Goal: Information Seeking & Learning: Find specific fact

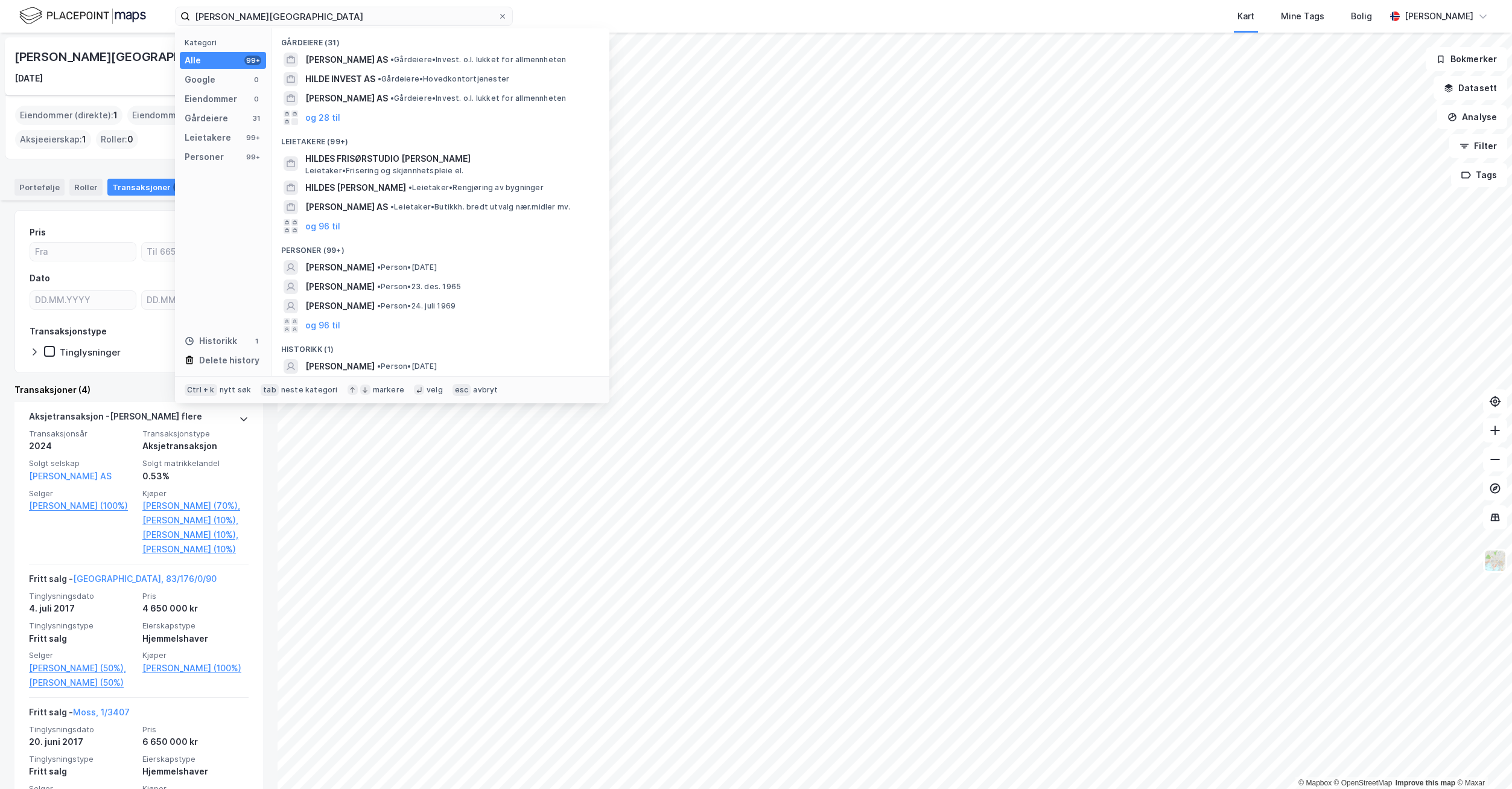
scroll to position [275, 0]
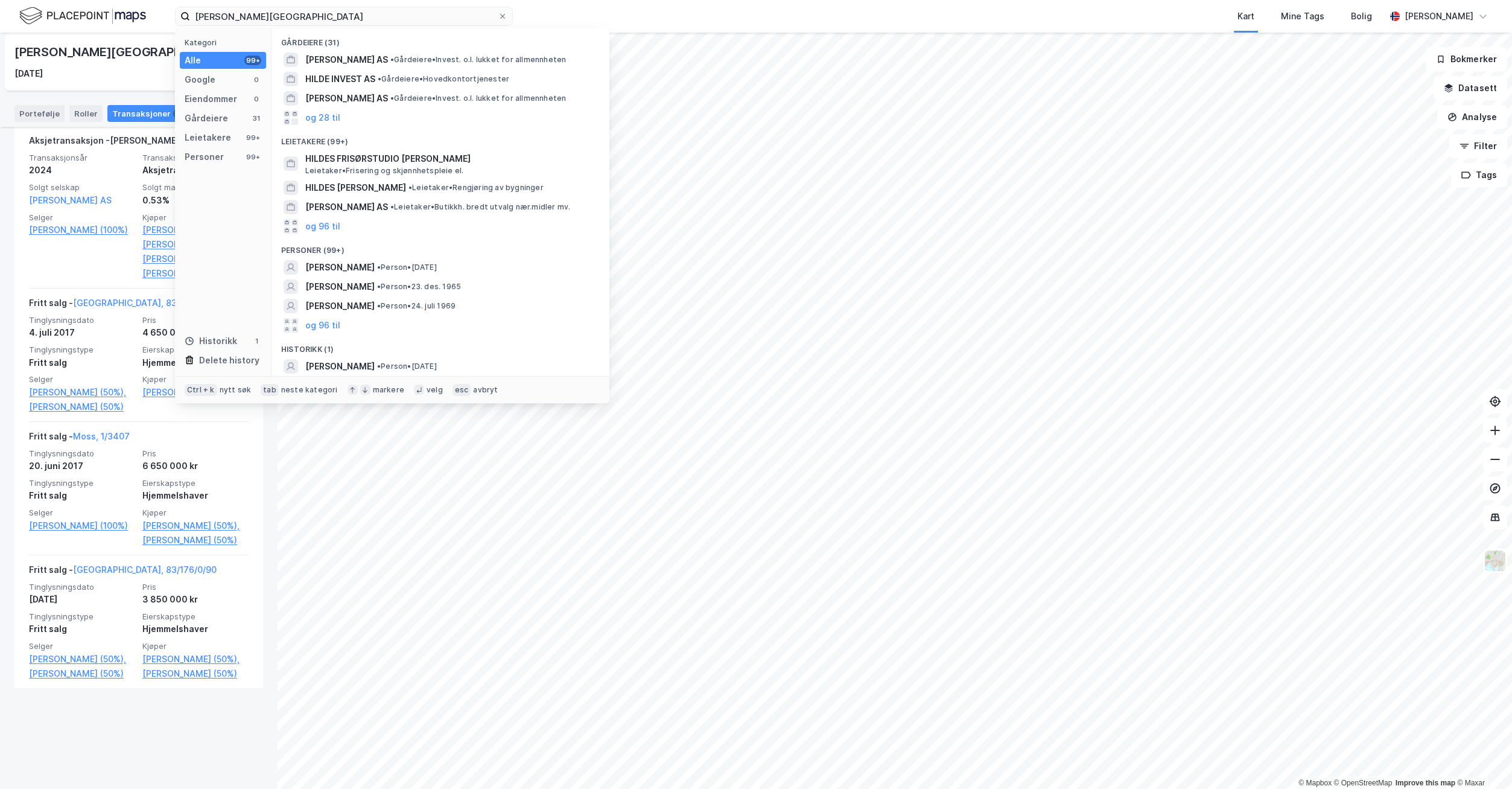
drag, startPoint x: 296, startPoint y: 18, endPoint x: 190, endPoint y: 15, distance: 106.0
click at [190, 15] on input "[PERSON_NAME][GEOGRAPHIC_DATA]" at bounding box center [344, 16] width 308 height 18
type input "[PERSON_NAME]"
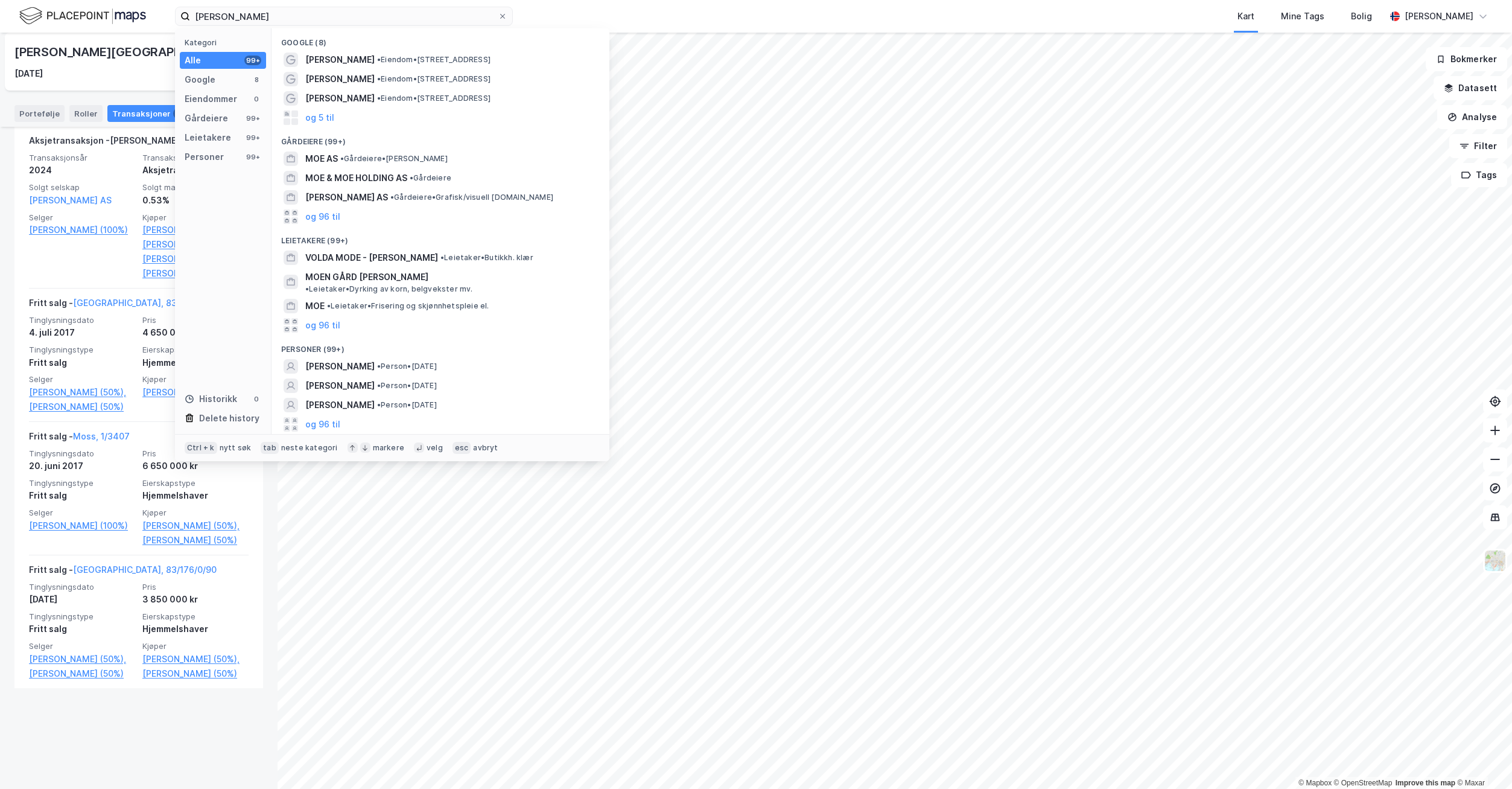
click at [350, 378] on span "[PERSON_NAME]" at bounding box center [340, 386] width 70 height 15
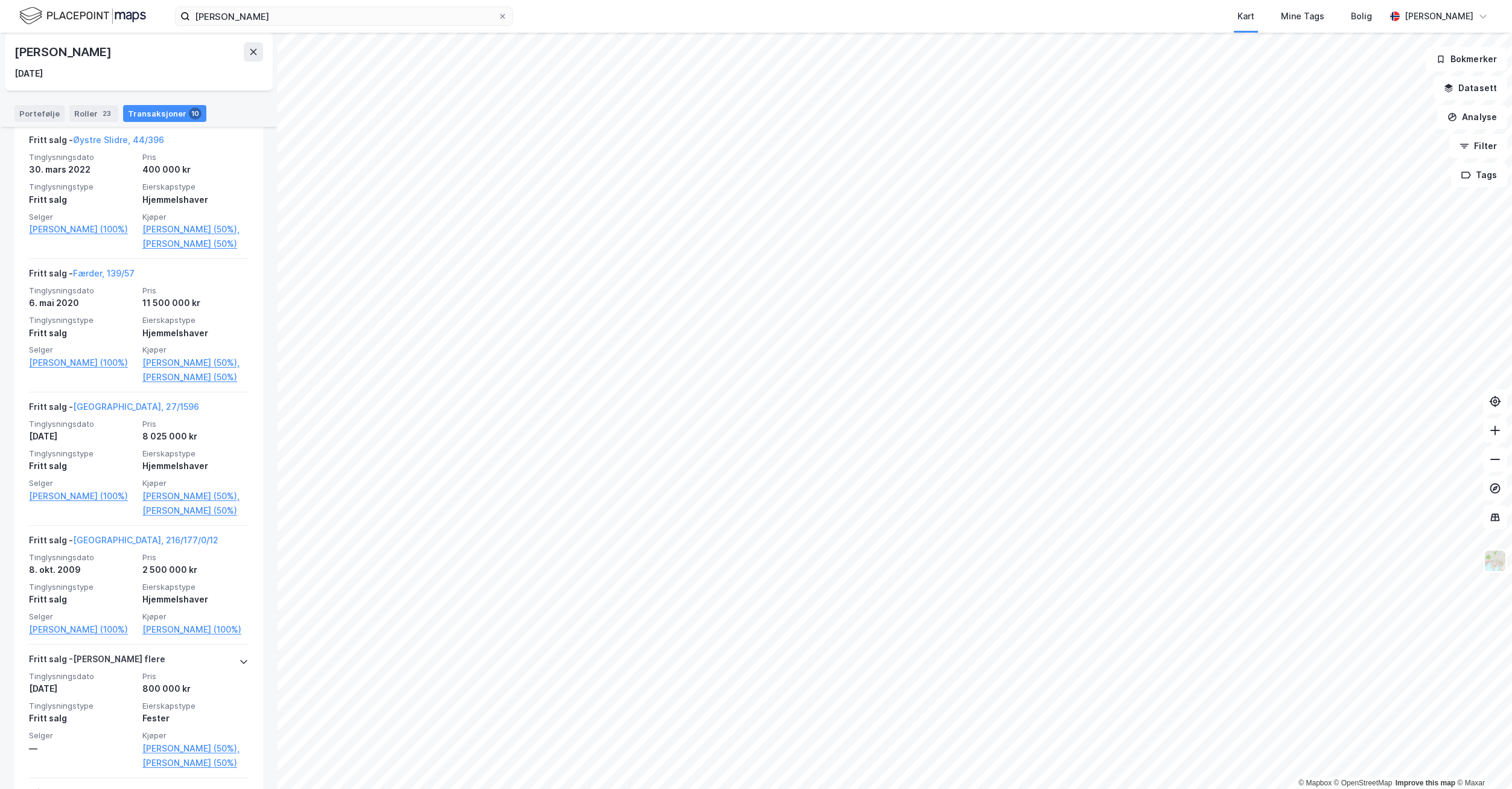
scroll to position [1163, 0]
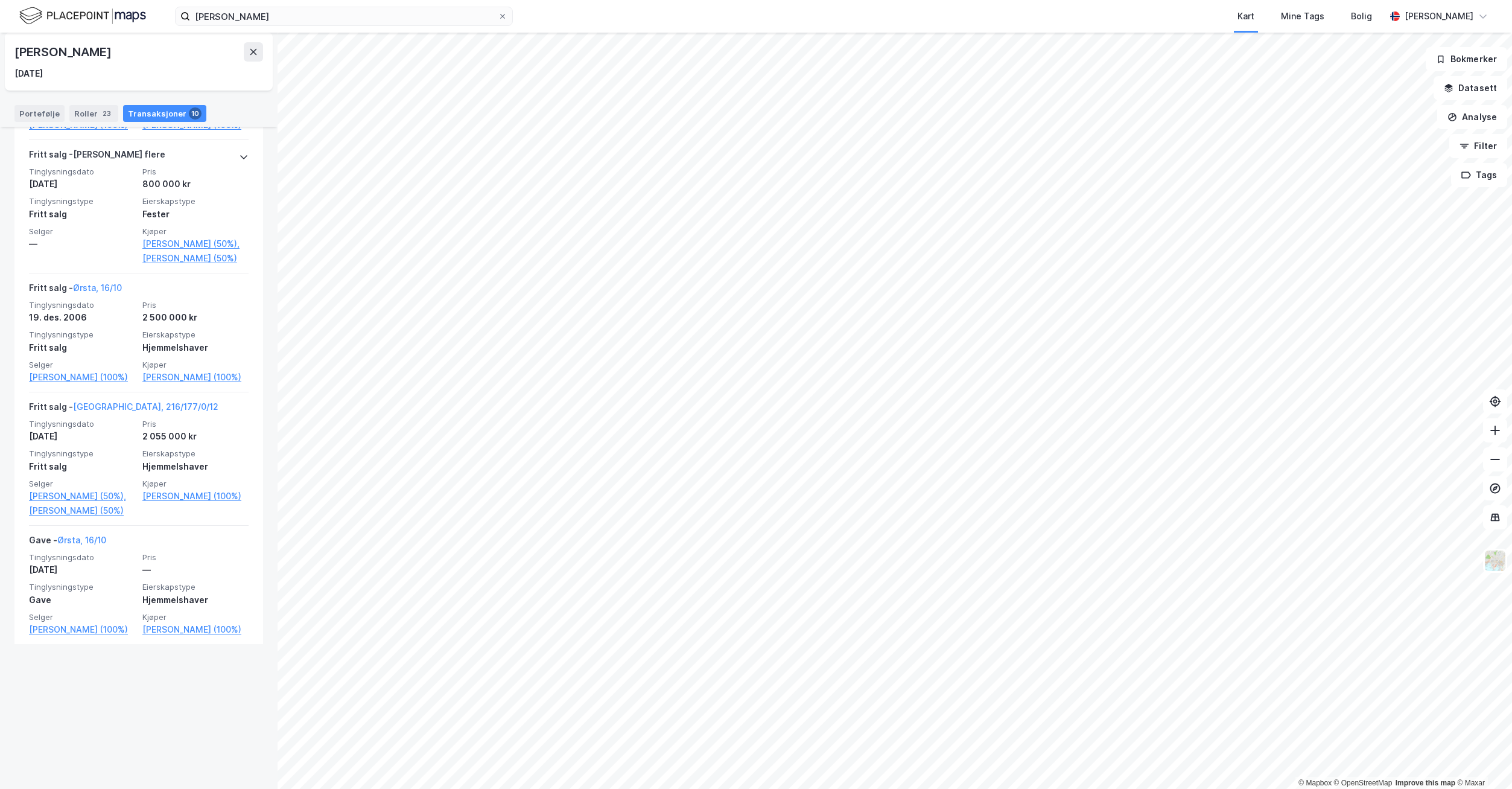
click at [124, 412] on link "[GEOGRAPHIC_DATA], 216/177/0/12" at bounding box center [146, 406] width 146 height 11
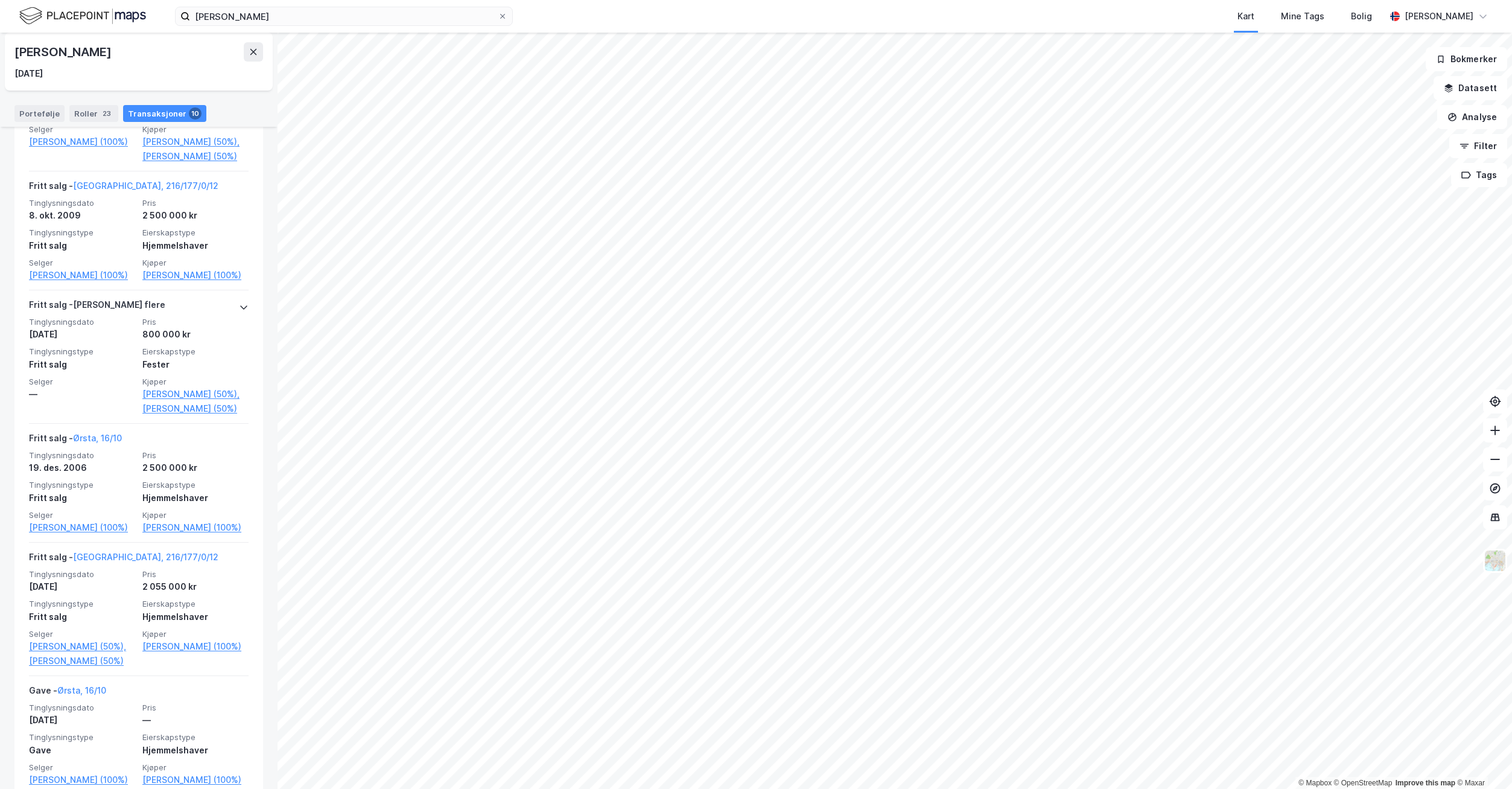
scroll to position [983, 0]
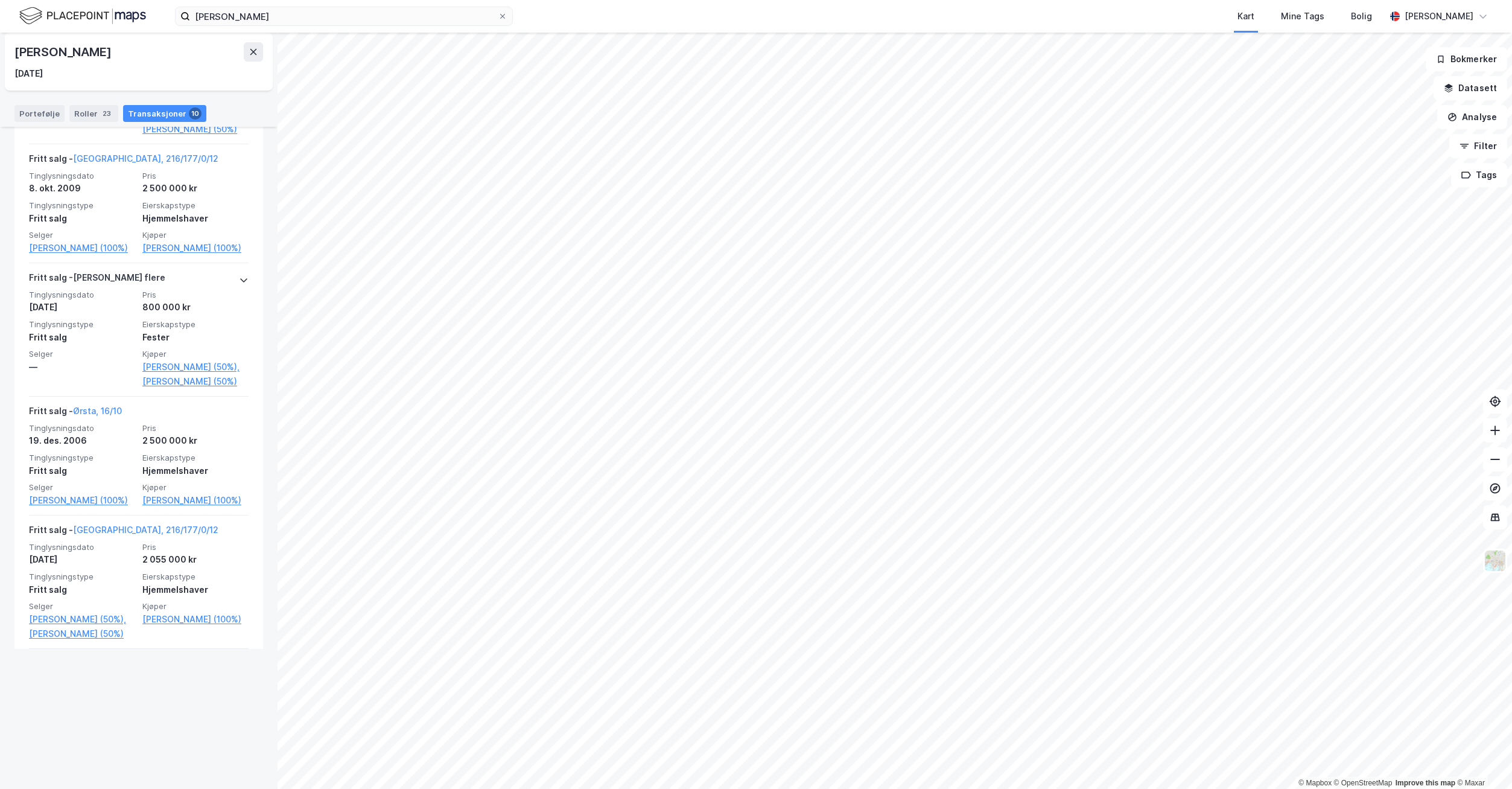
click at [165, 389] on link "[PERSON_NAME] (50%)" at bounding box center [195, 382] width 106 height 15
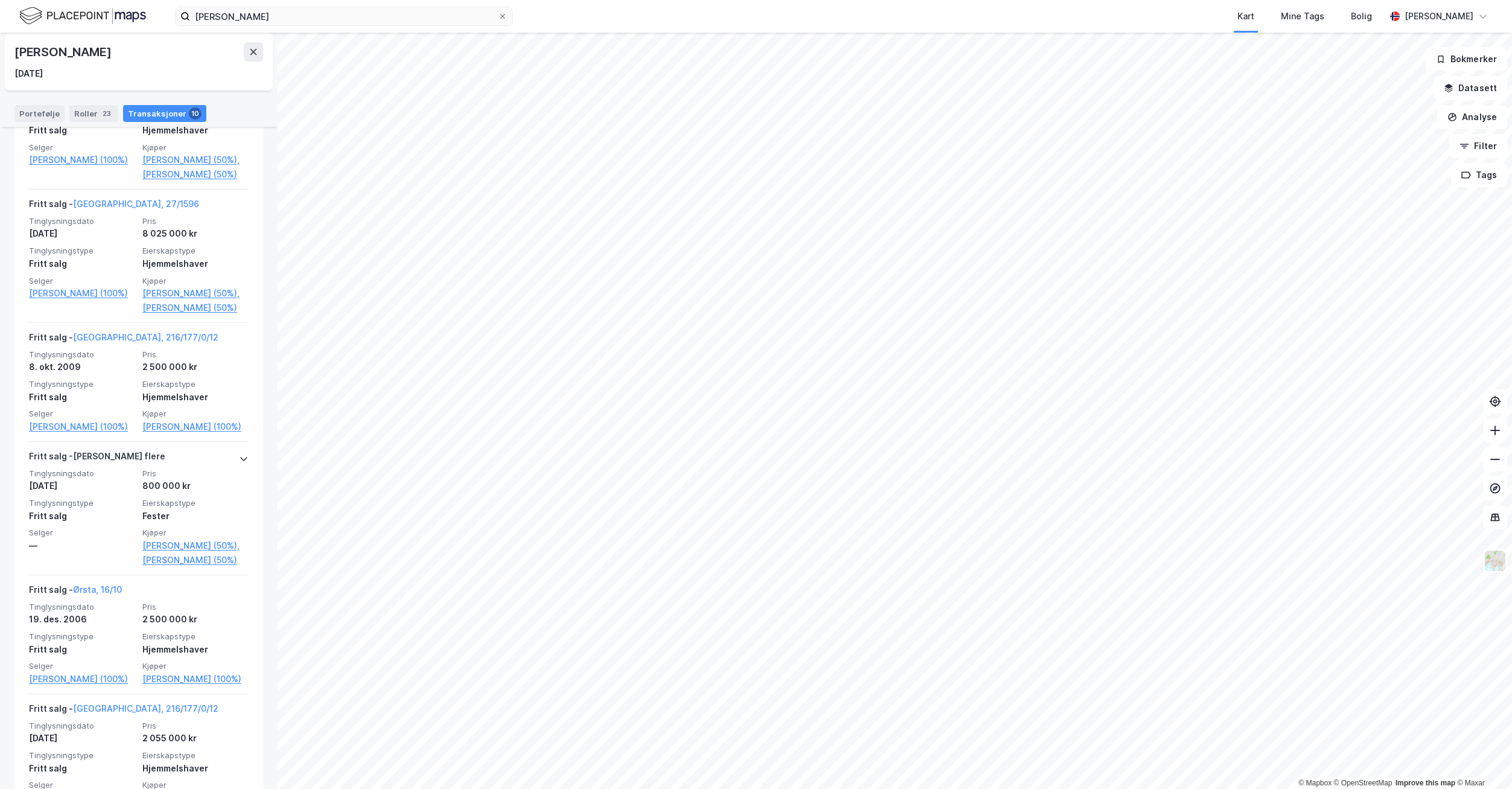
scroll to position [801, 0]
click at [157, 318] on link "[PERSON_NAME] (50%)" at bounding box center [195, 310] width 106 height 15
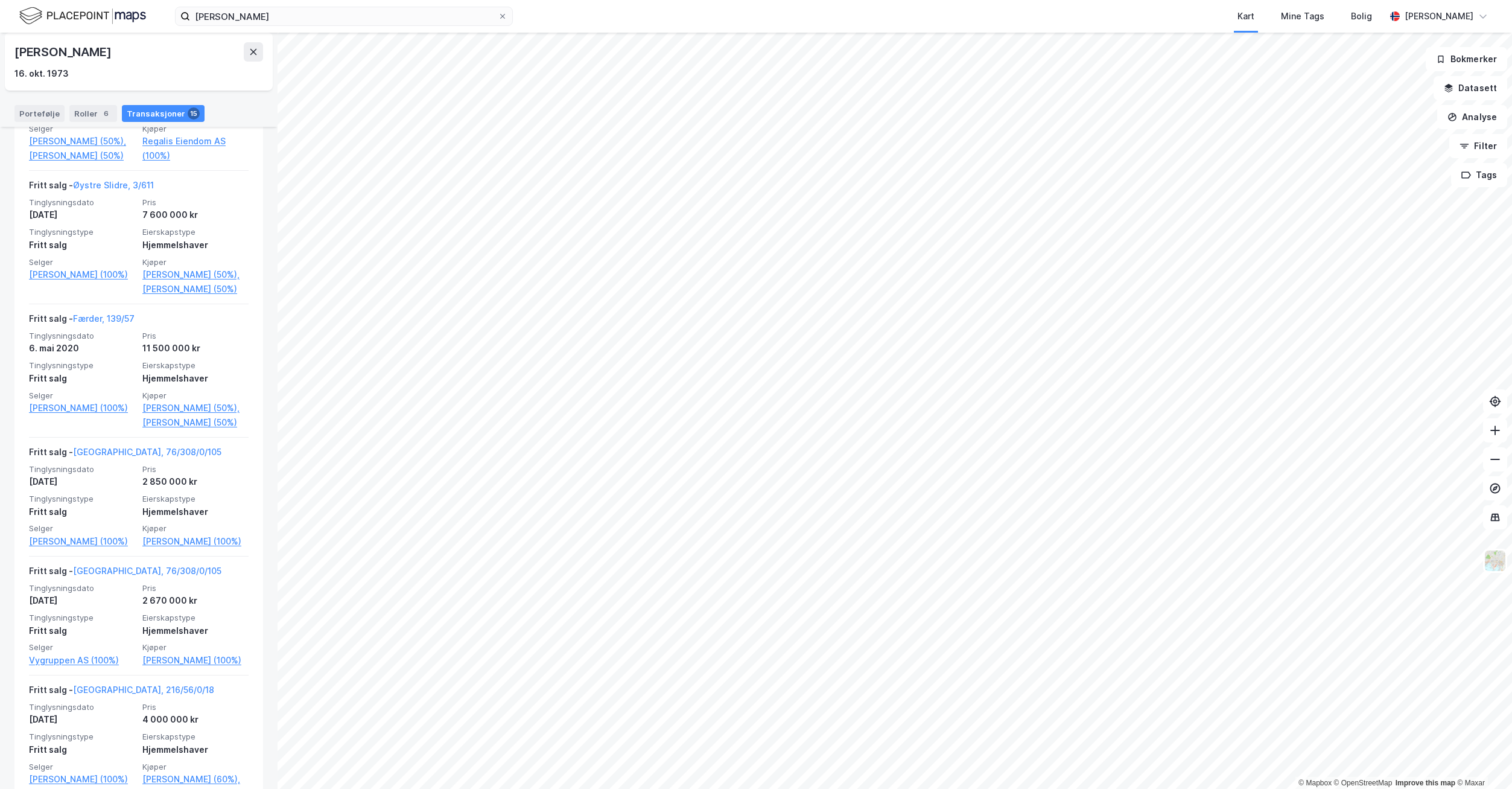
scroll to position [422, 0]
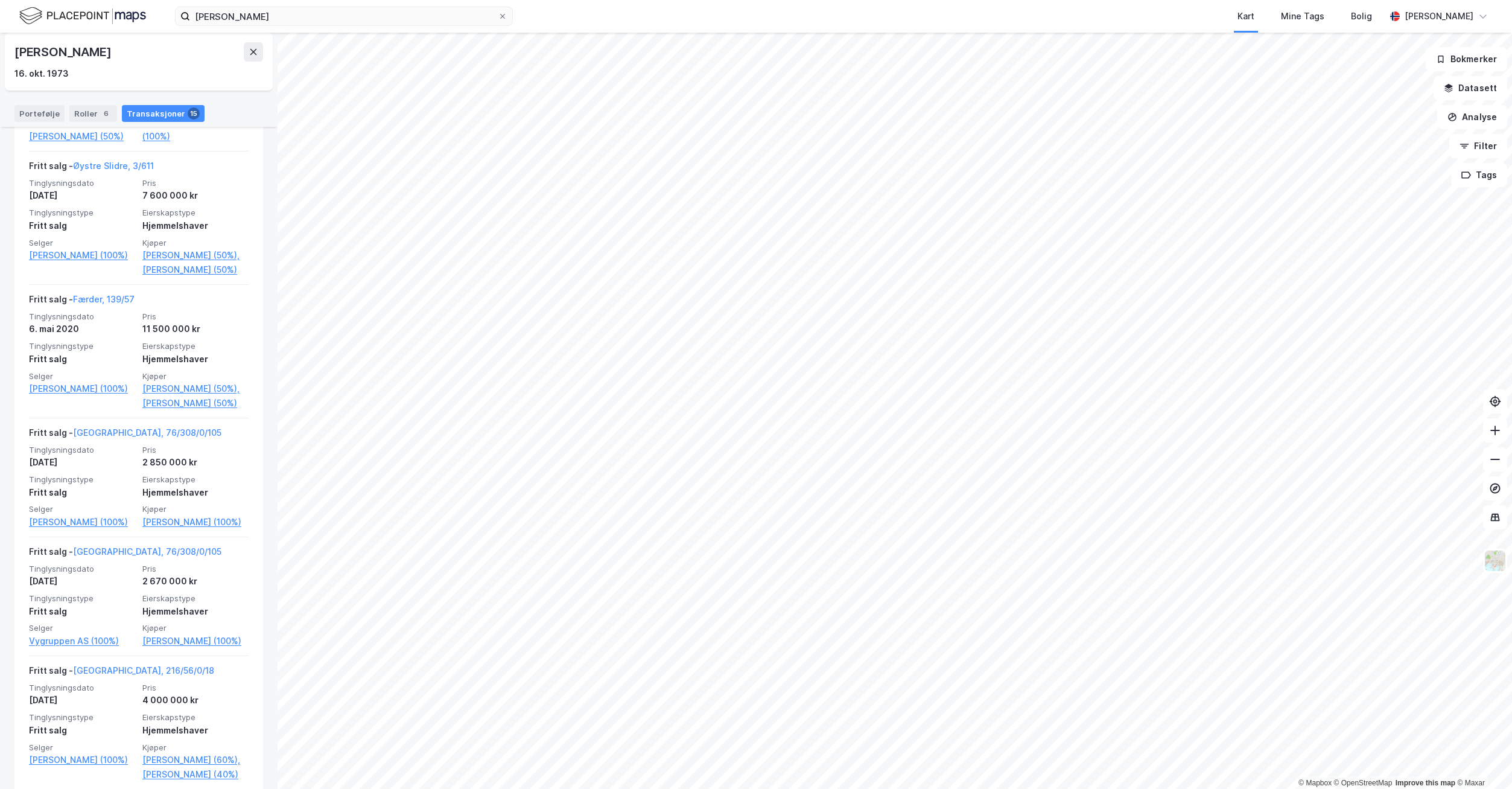
click at [92, 304] on link "Færder, 139/57" at bounding box center [104, 299] width 62 height 11
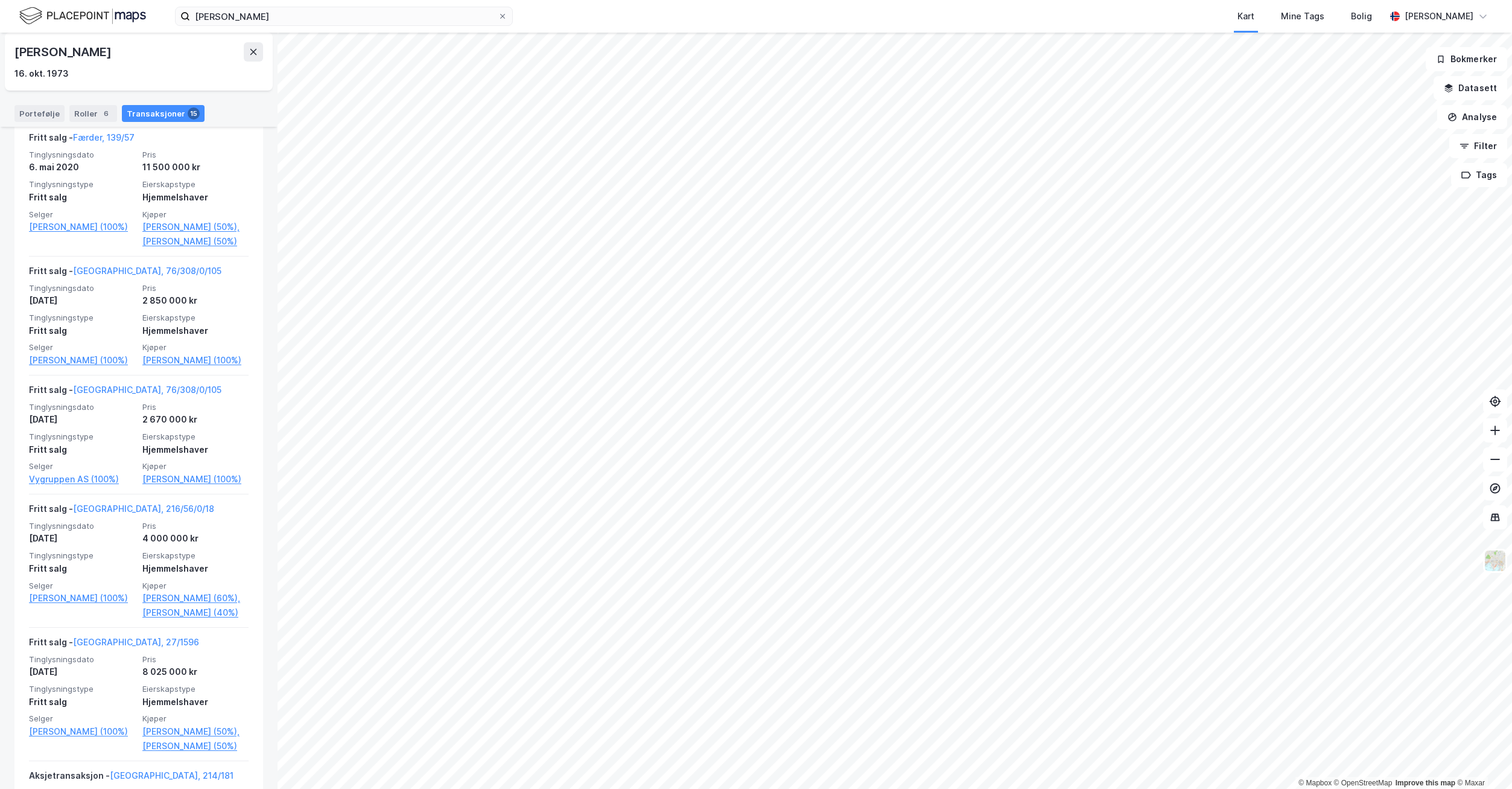
scroll to position [603, 0]
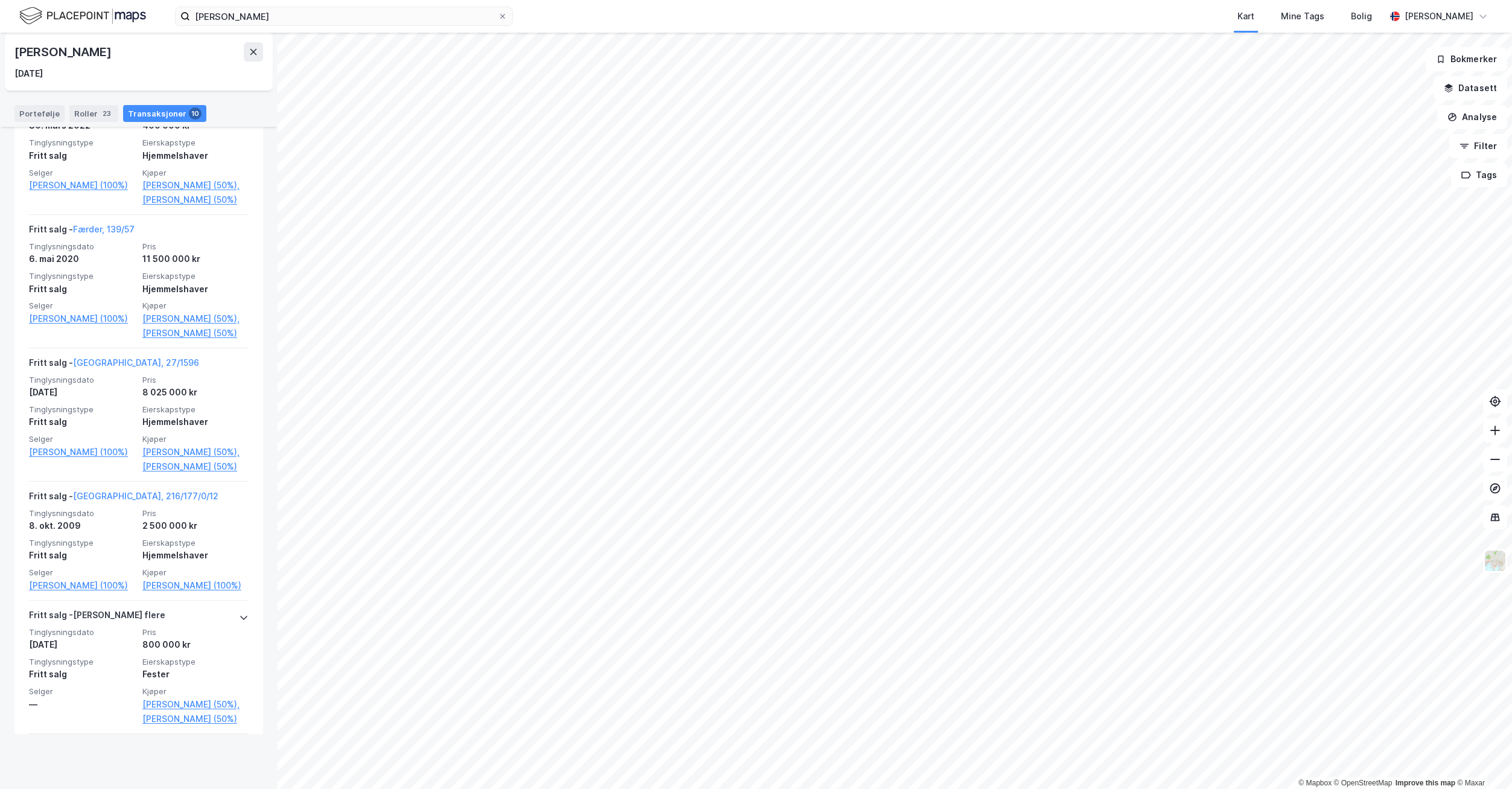
scroll to position [685, 0]
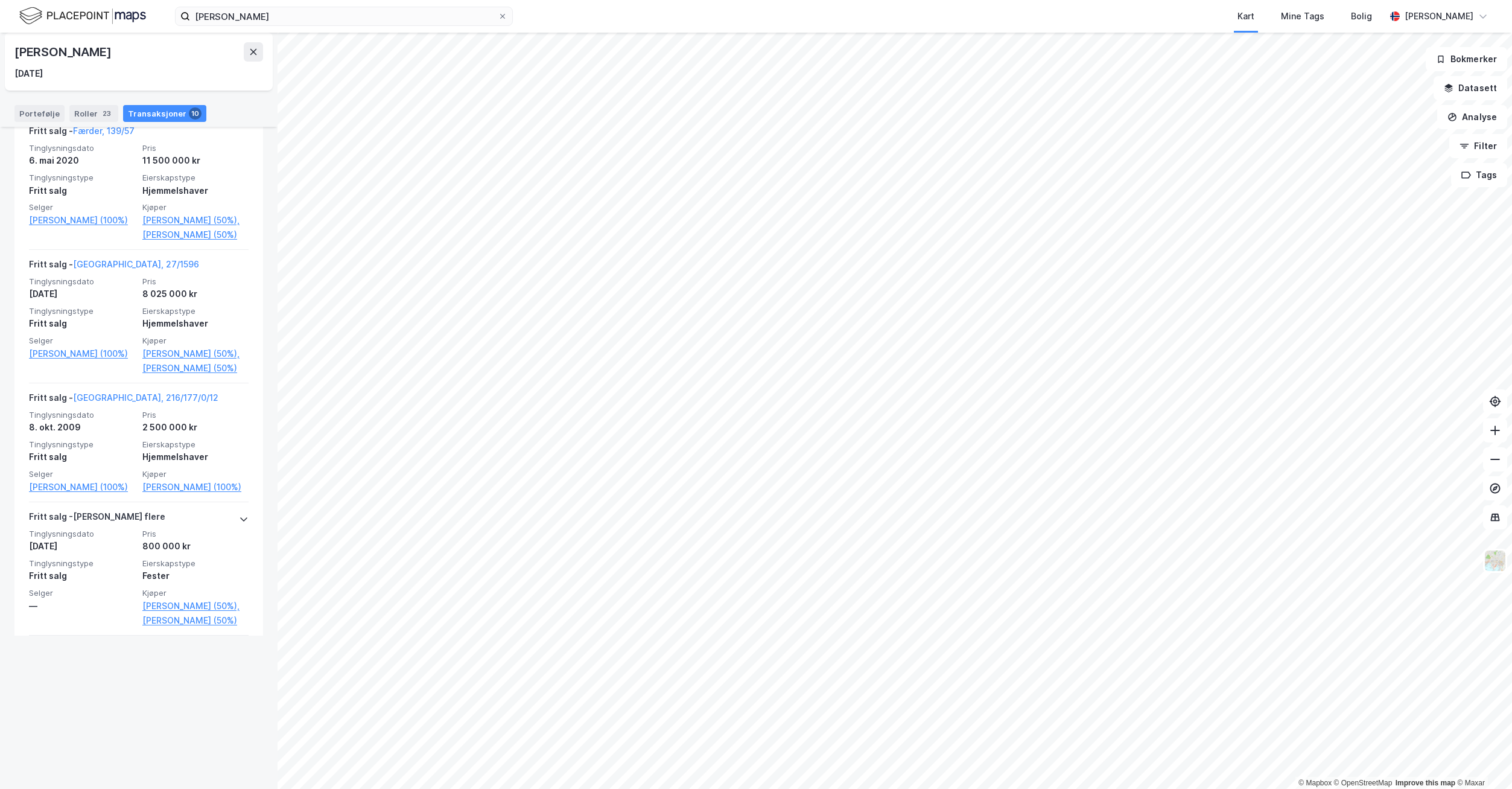
click at [112, 269] on link "[GEOGRAPHIC_DATA], 27/1596" at bounding box center [136, 264] width 126 height 11
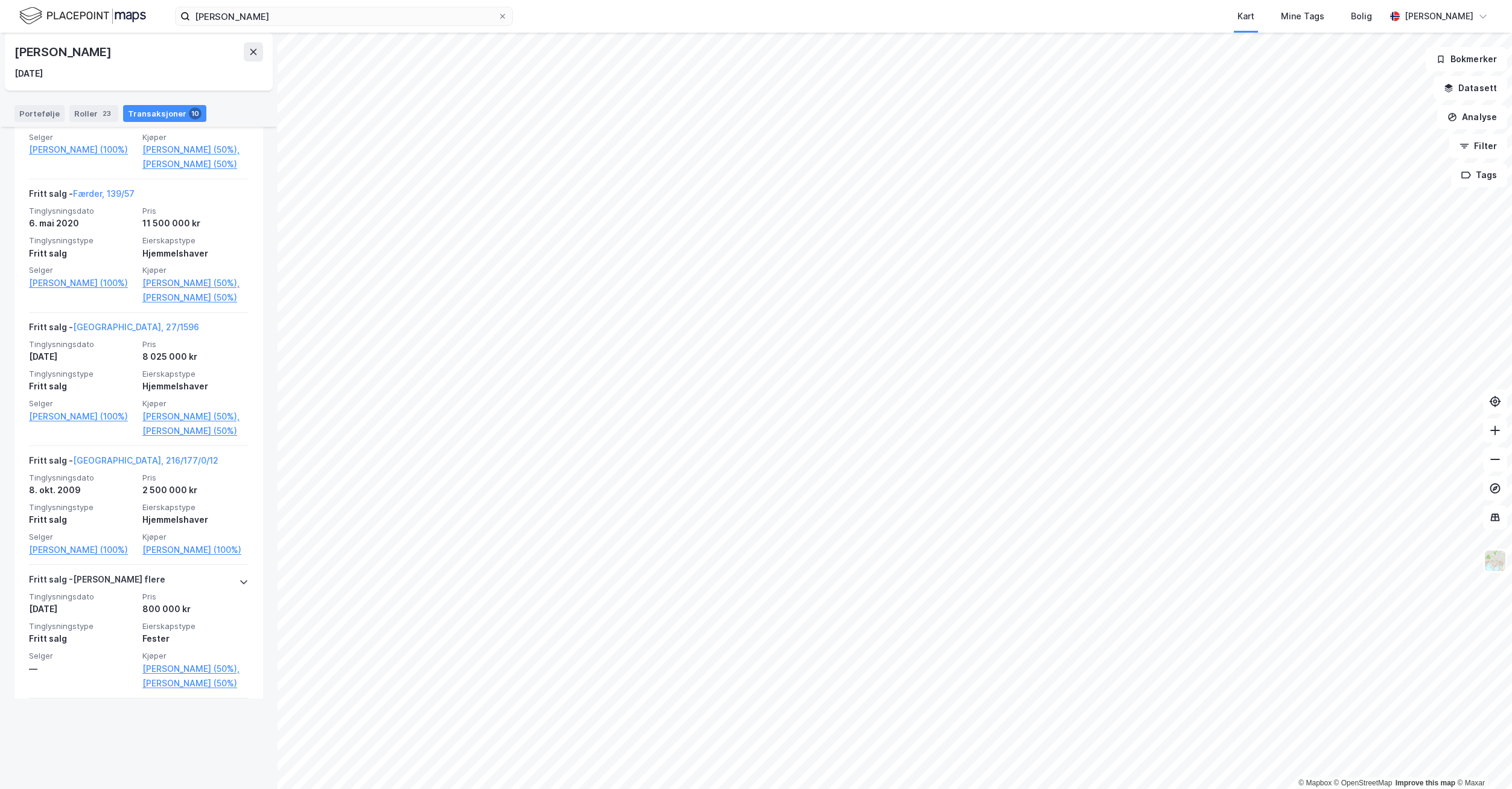
scroll to position [621, 0]
click at [103, 201] on link "Færder, 139/57" at bounding box center [104, 195] width 62 height 11
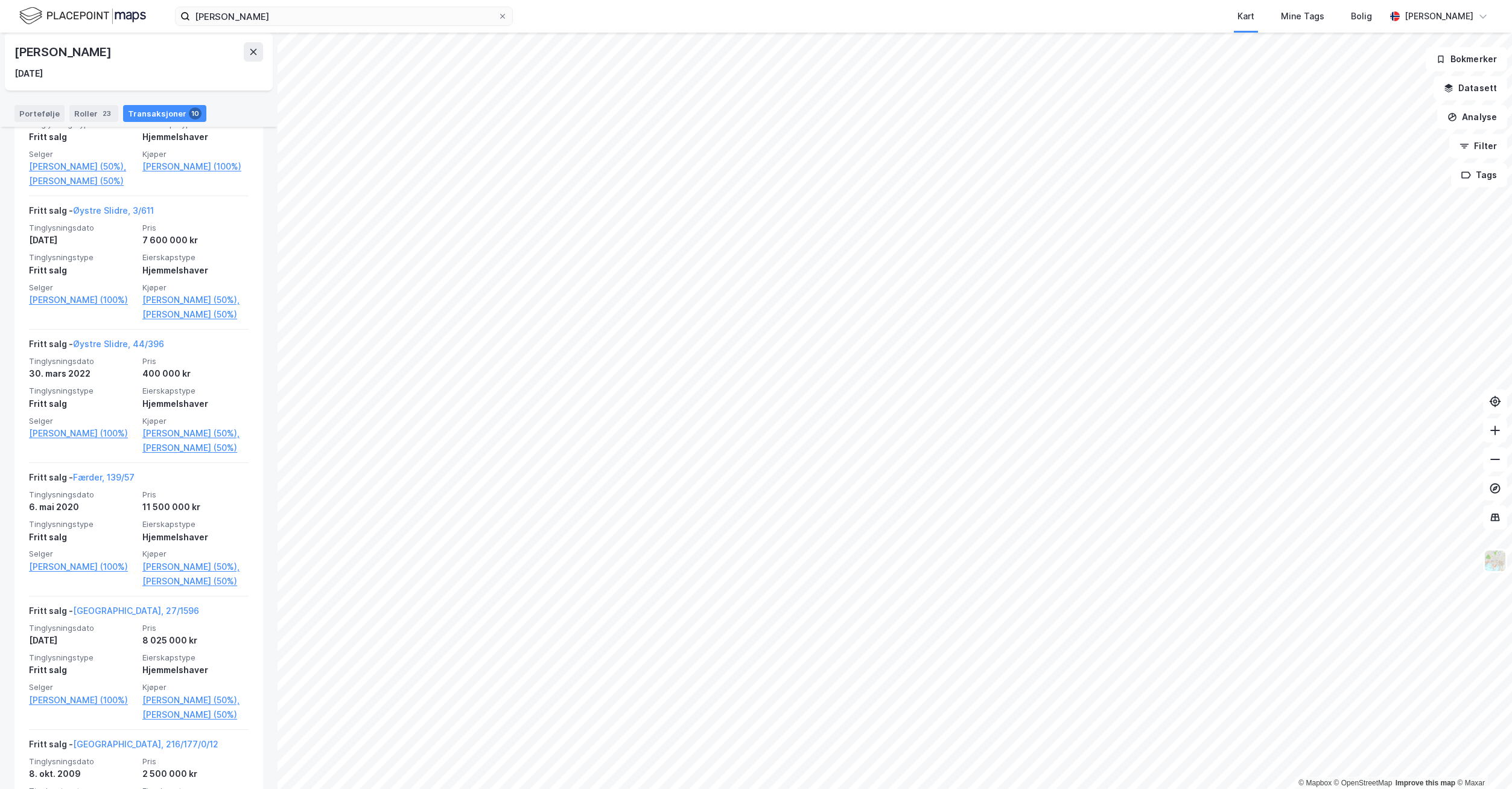
scroll to position [301, 0]
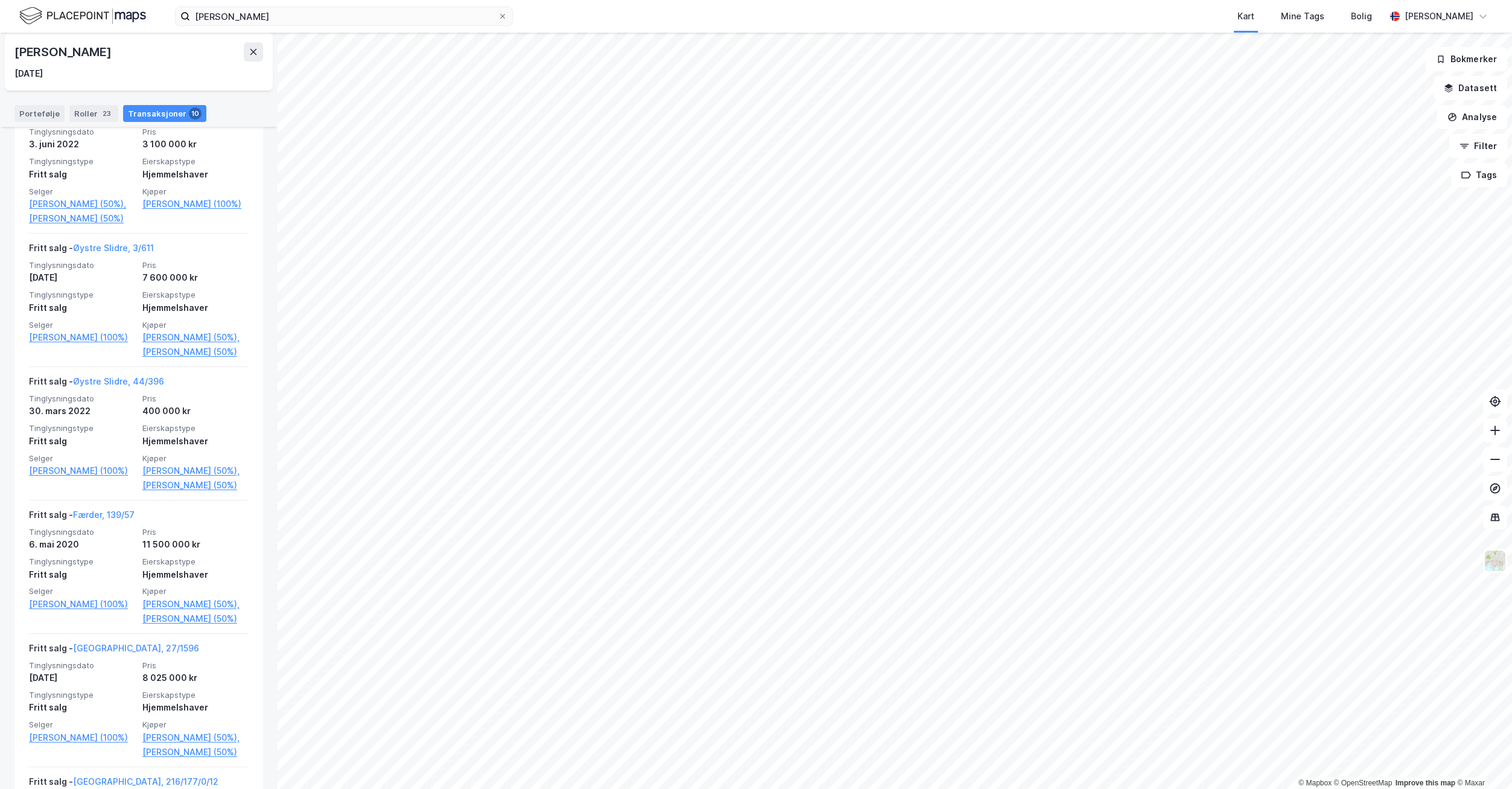
click at [117, 253] on link "Øystre Slidre, 3/611" at bounding box center [113, 247] width 81 height 11
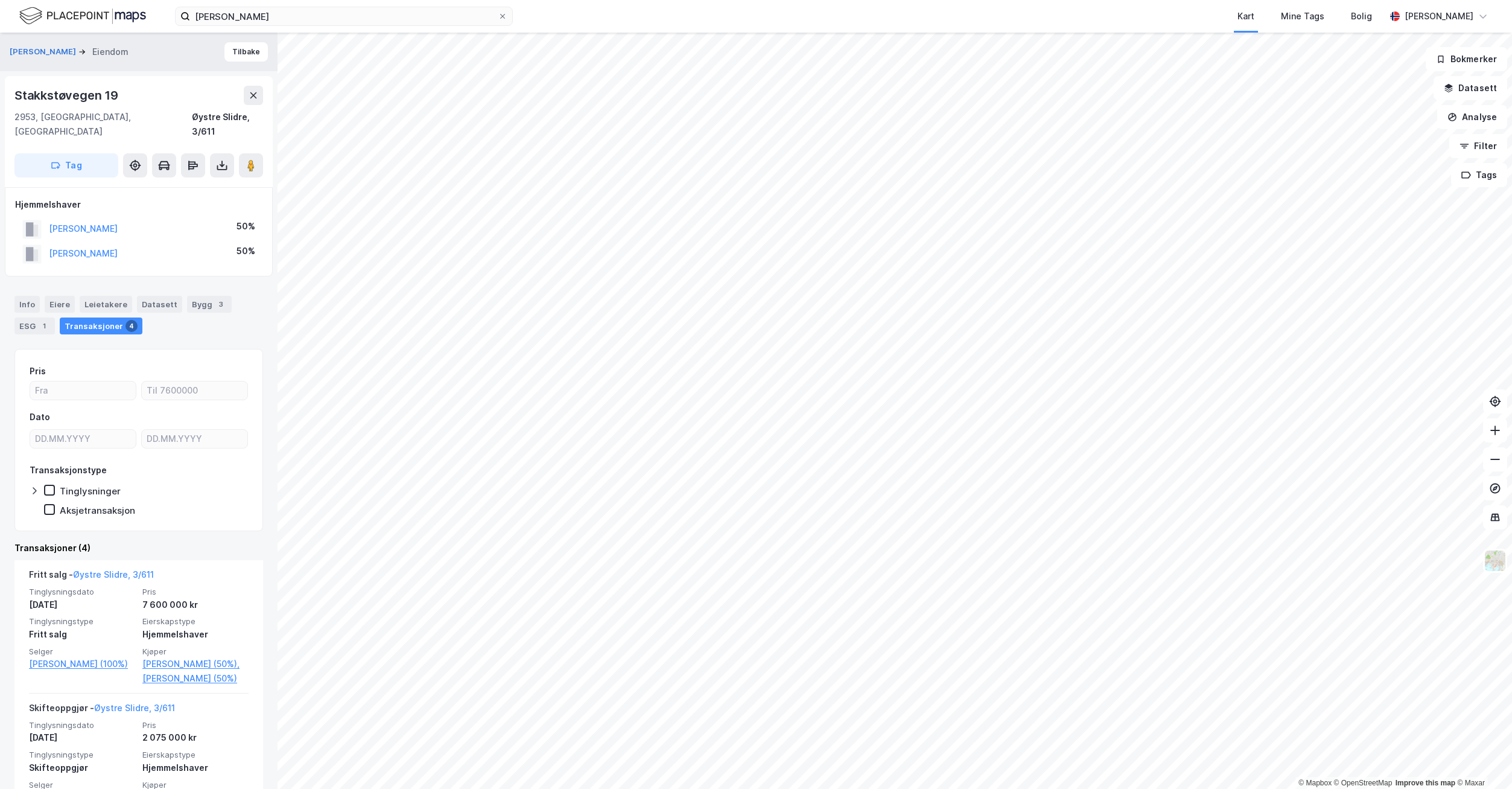
drag, startPoint x: 212, startPoint y: 429, endPoint x: 193, endPoint y: 548, distance: 120.5
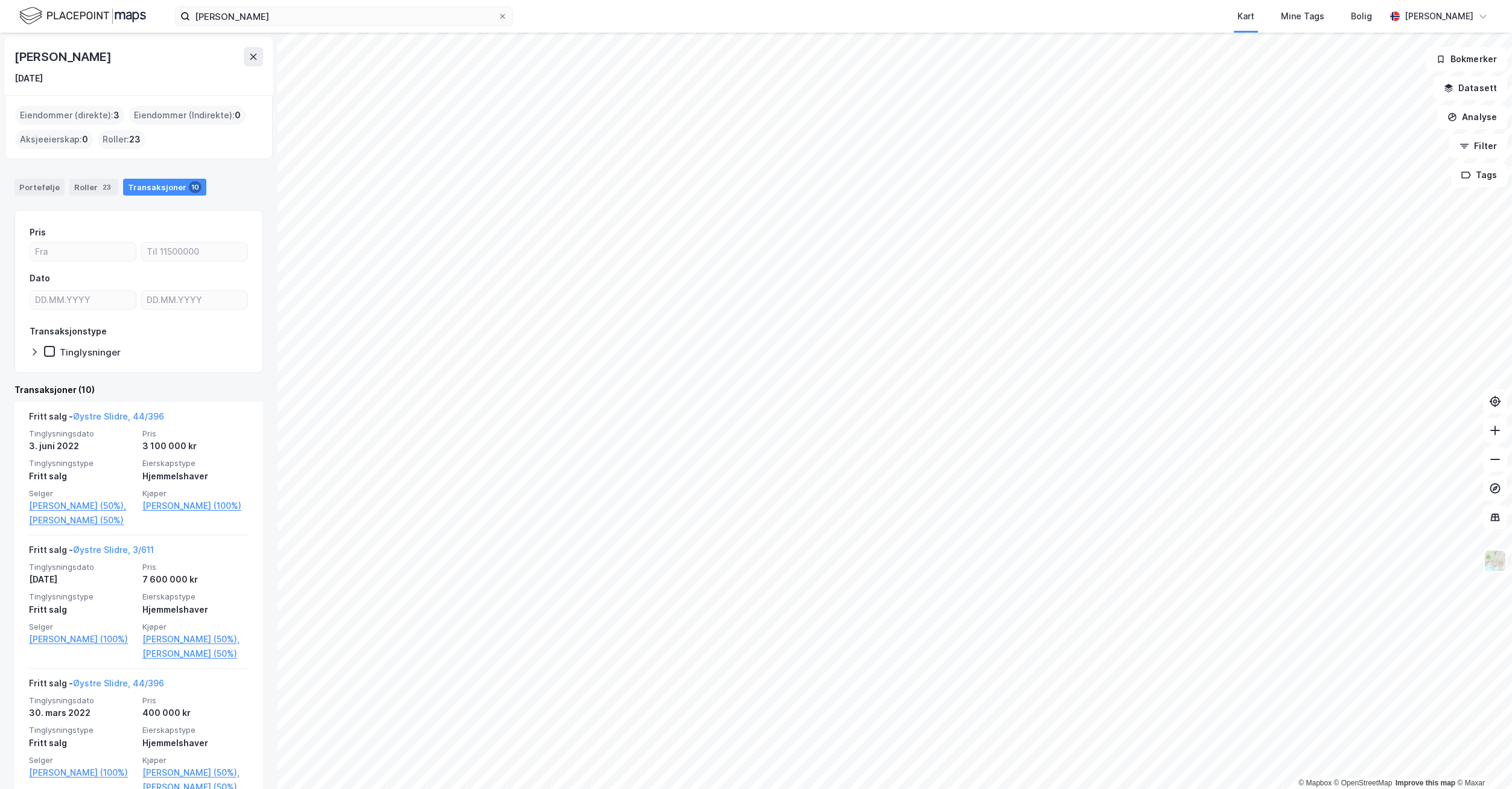
drag, startPoint x: 130, startPoint y: 56, endPoint x: 5, endPoint y: 50, distance: 125.1
click at [5, 50] on div "[PERSON_NAME] [DATE]" at bounding box center [138, 66] width 268 height 58
copy div "[PERSON_NAME]"
